Goal: Task Accomplishment & Management: Complete application form

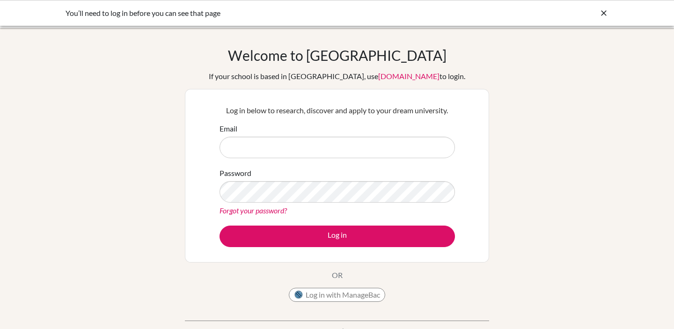
click at [315, 137] on input "Email" at bounding box center [338, 148] width 236 height 22
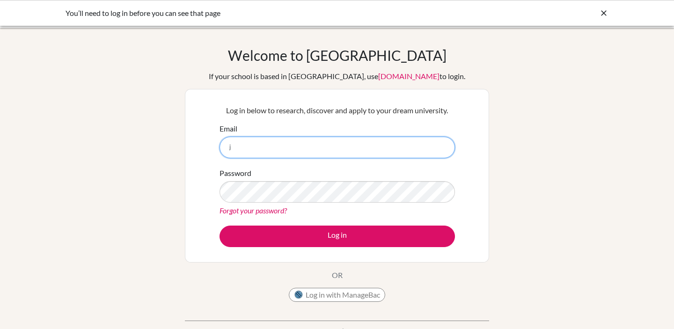
type input "jhecker@aisa.sch.ae"
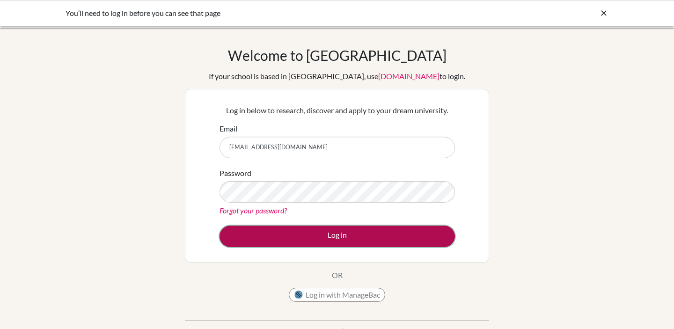
click at [327, 231] on button "Log in" at bounding box center [338, 237] width 236 height 22
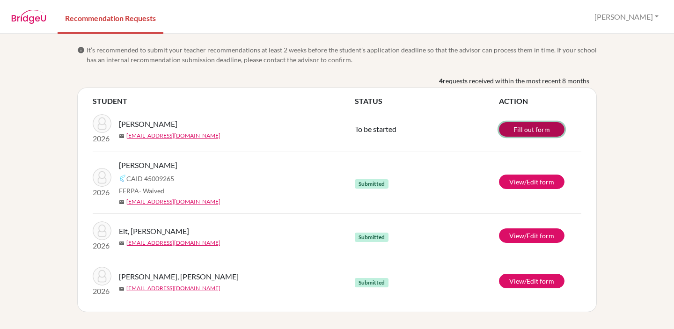
click at [537, 128] on link "Fill out form" at bounding box center [532, 129] width 66 height 15
